Goal: Information Seeking & Learning: Learn about a topic

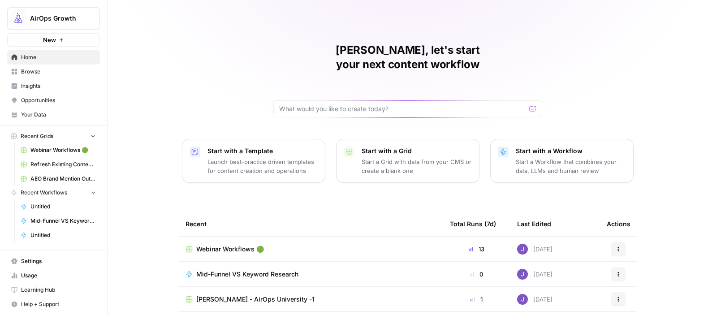
click at [50, 82] on link "Insights" at bounding box center [53, 86] width 93 height 14
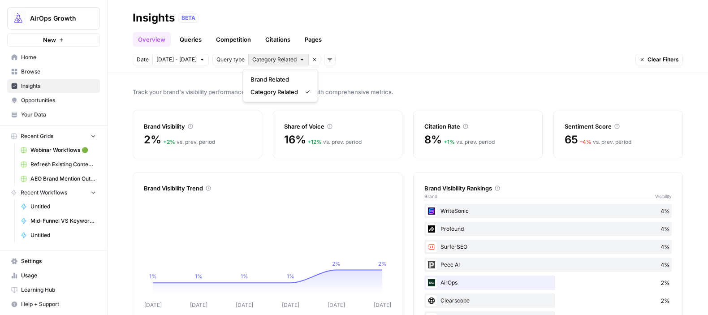
click at [299, 57] on icon "button" at bounding box center [301, 59] width 5 height 5
click at [283, 78] on span "Brand Related" at bounding box center [279, 79] width 56 height 9
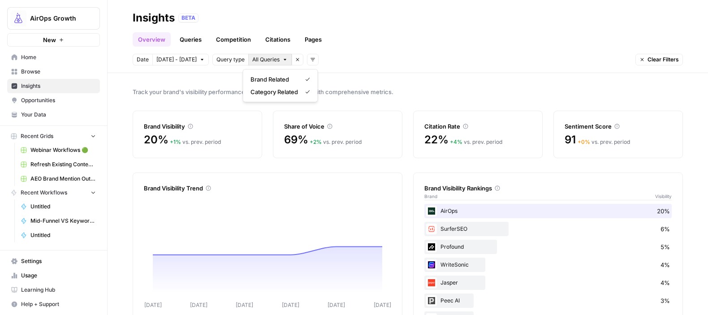
click at [277, 60] on button "All Queries" at bounding box center [269, 60] width 43 height 12
click at [291, 56] on button "Remove filter" at bounding box center [297, 60] width 12 height 12
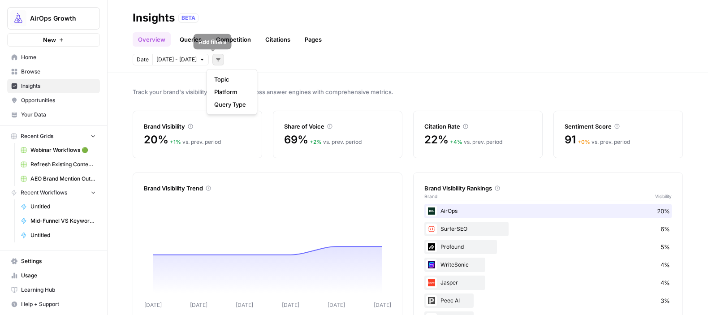
click at [216, 61] on icon "button" at bounding box center [218, 59] width 5 height 5
click at [49, 85] on span "Insights" at bounding box center [58, 86] width 75 height 8
click at [216, 59] on icon "button" at bounding box center [218, 59] width 5 height 5
click at [232, 103] on span "Query Type" at bounding box center [230, 104] width 32 height 9
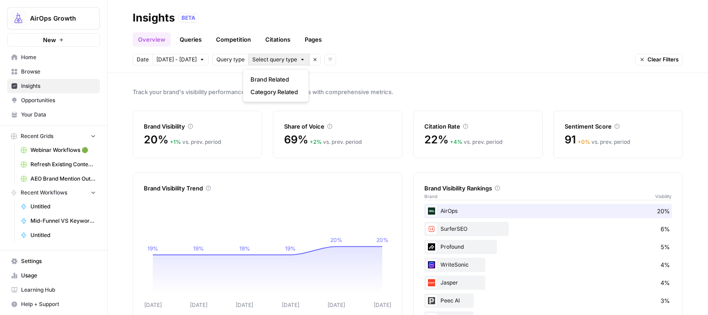
click at [300, 57] on icon "button" at bounding box center [302, 59] width 5 height 5
click at [287, 94] on span "Category Related" at bounding box center [275, 91] width 48 height 9
